Goal: Complete application form: Fill out and submit a form for a specific purpose

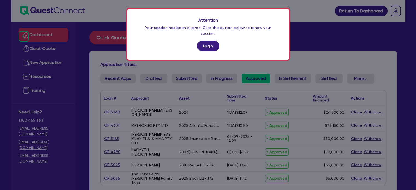
click at [209, 41] on link "Login" at bounding box center [208, 46] width 22 height 10
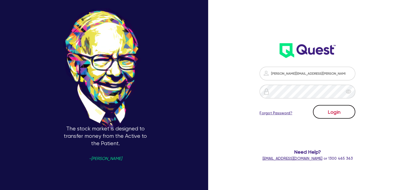
click at [331, 106] on button "Login" at bounding box center [334, 112] width 42 height 14
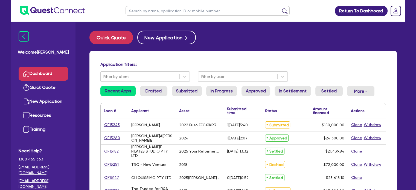
scroll to position [22, 0]
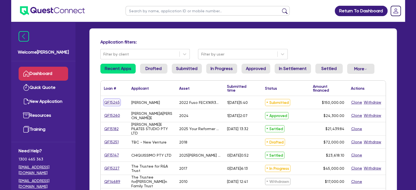
click at [108, 100] on link "QF15245" at bounding box center [112, 102] width 16 height 6
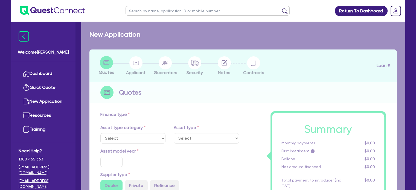
select select "CARS_AND_LIGHT_TRUCKS"
type input "2022"
radio input "false"
radio input "true"
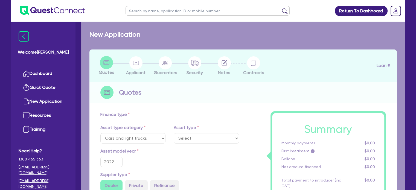
type input "150,000"
type input "10"
type input "15,000"
type input "17"
type input "2,000"
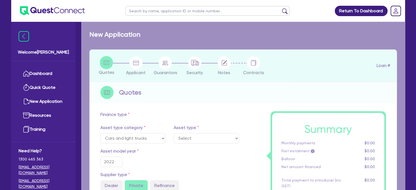
select select "LIGHT_TRUCKS"
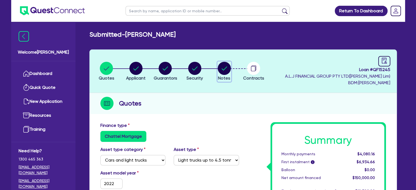
click at [227, 64] on circle "button" at bounding box center [224, 68] width 13 height 13
select select "Quest Finance - Own Book"
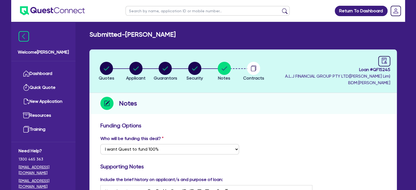
click at [180, 68] on li "Security" at bounding box center [195, 71] width 30 height 19
click at [191, 68] on circle "button" at bounding box center [194, 68] width 13 height 13
select select "CARS_AND_LIGHT_TRUCKS"
select select "LIGHT_TRUCKS"
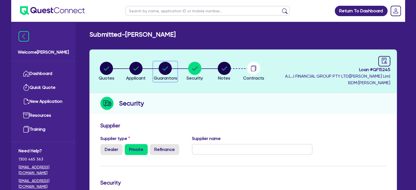
click at [168, 64] on circle "button" at bounding box center [165, 68] width 13 height 13
select select "MR"
select select "VIC"
select select "DE_FACTO"
select select "TRUCK"
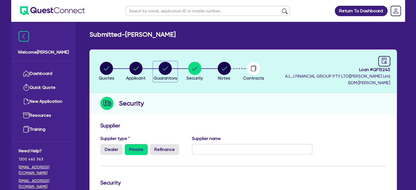
select select "VEHICLE"
select select "PROPERTY"
select select "CASH"
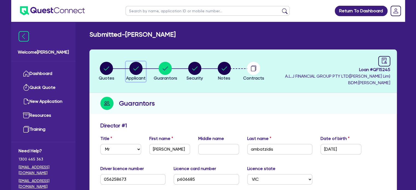
click at [133, 64] on circle "button" at bounding box center [135, 68] width 13 height 13
select select "SOLE_TRADER"
select select "ACCOMODATION_FOOD"
select select "TAKEAWAYS"
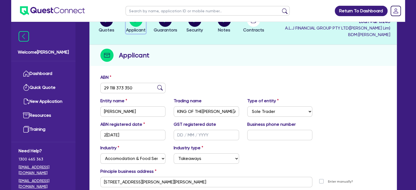
scroll to position [34, 0]
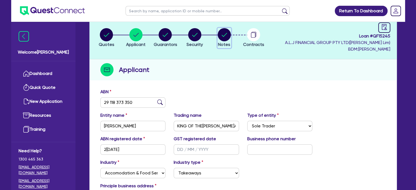
click at [224, 37] on circle "button" at bounding box center [224, 34] width 13 height 13
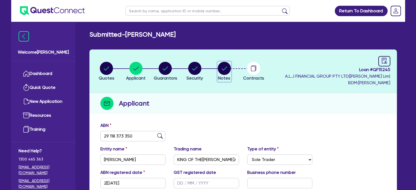
select select "Quest Finance - Own Book"
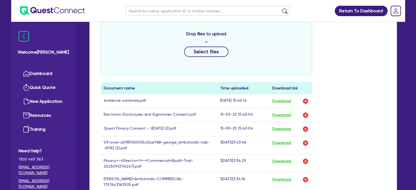
scroll to position [302, 0]
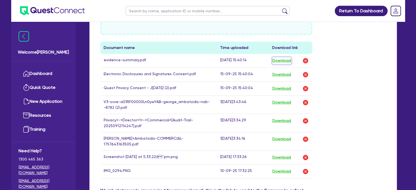
click at [281, 58] on button "Download" at bounding box center [281, 60] width 19 height 7
click at [289, 102] on button "Download" at bounding box center [281, 102] width 19 height 7
